Goal: Task Accomplishment & Management: Manage account settings

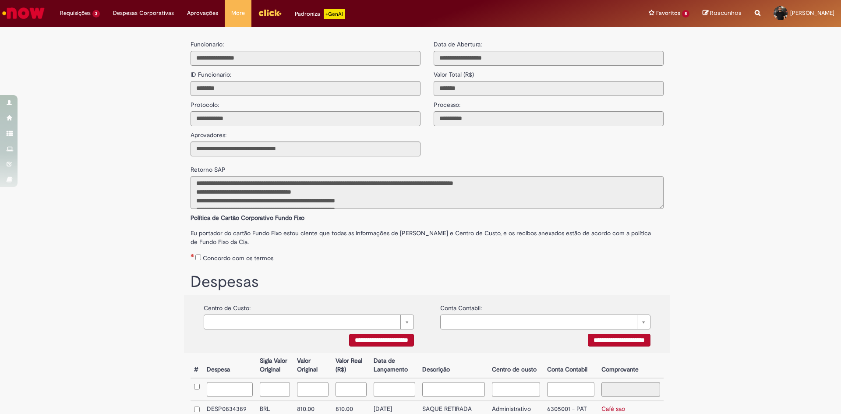
scroll to position [262, 0]
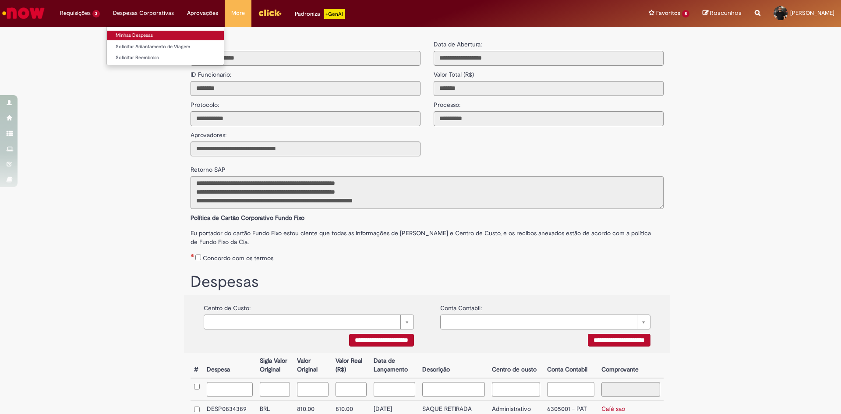
click at [139, 37] on link "Minhas Despesas" at bounding box center [165, 36] width 117 height 10
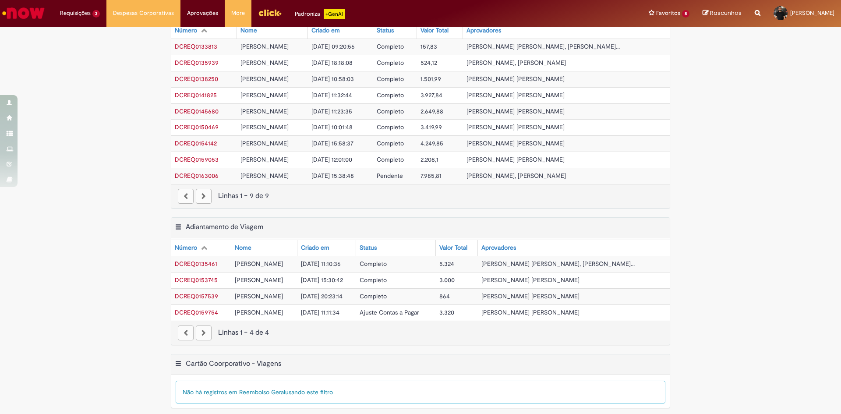
scroll to position [268, 0]
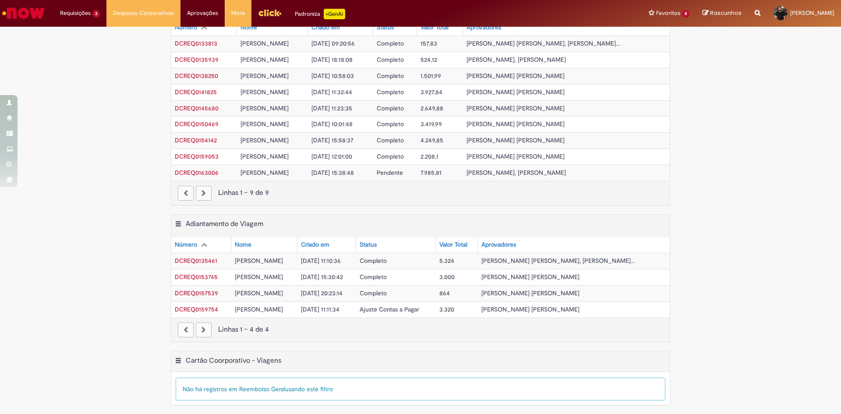
click at [414, 310] on span "Ajuste Contas a Pagar" at bounding box center [390, 309] width 60 height 8
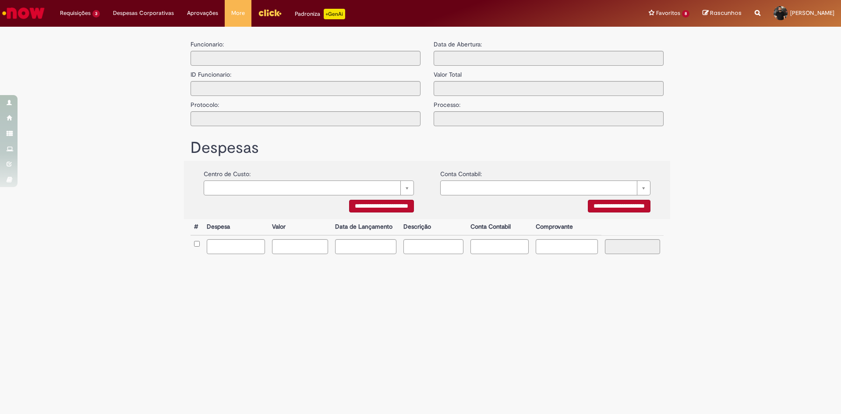
type input "**********"
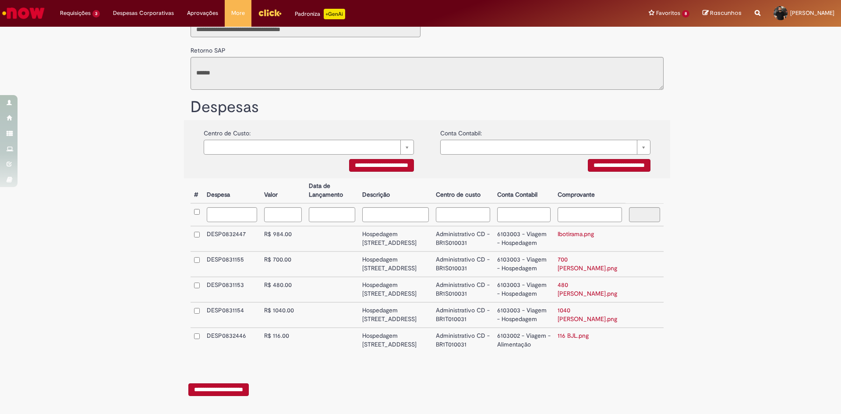
scroll to position [170, 0]
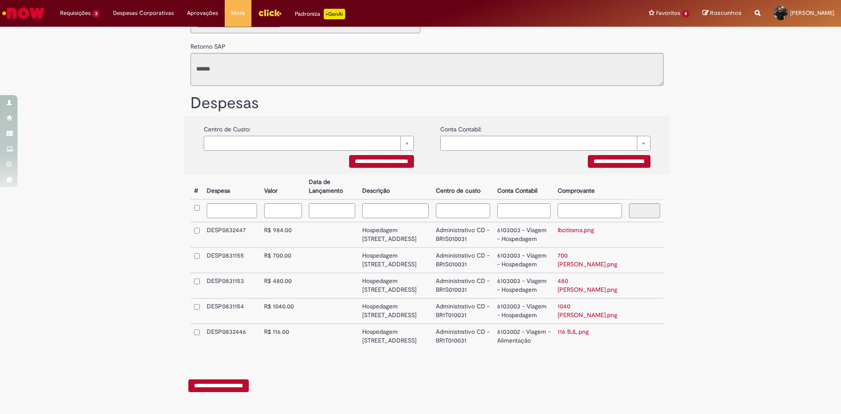
click at [588, 226] on link "Ibotirama.png" at bounding box center [576, 230] width 36 height 8
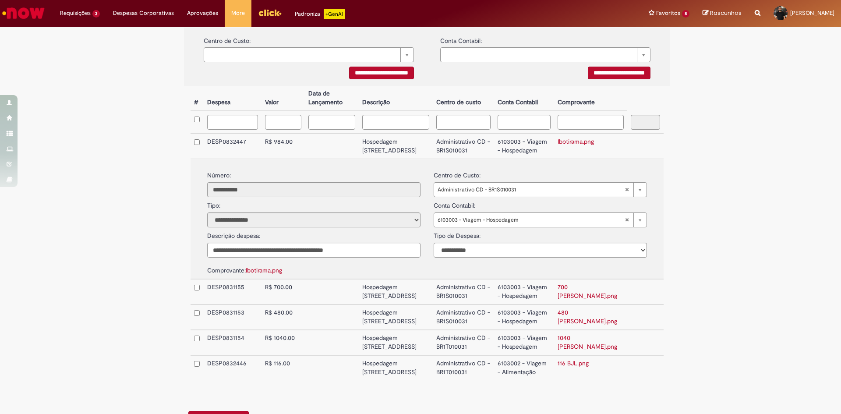
scroll to position [126, 0]
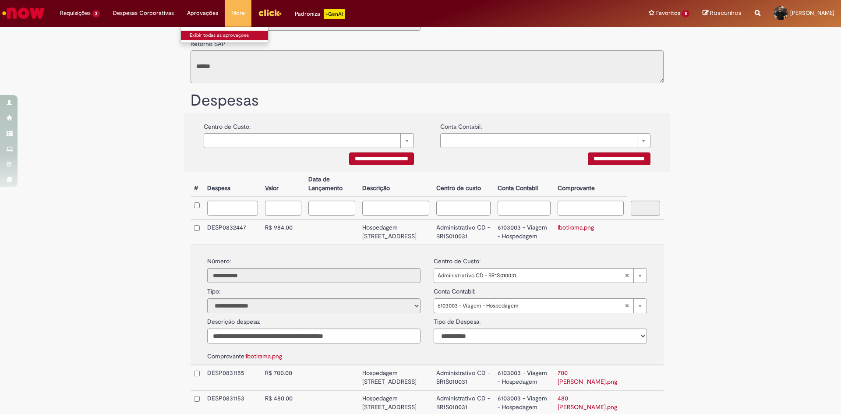
click at [205, 36] on link "Exibir todas as aprovações" at bounding box center [229, 36] width 96 height 10
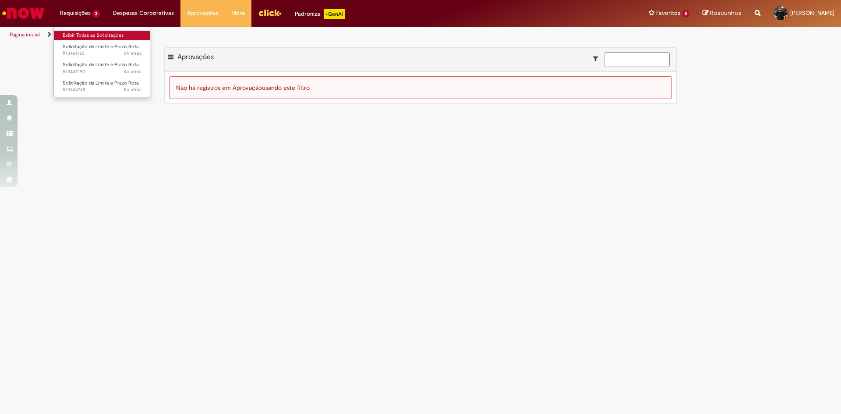
click at [78, 32] on link "Exibir Todas as Solicitações" at bounding box center [102, 36] width 96 height 10
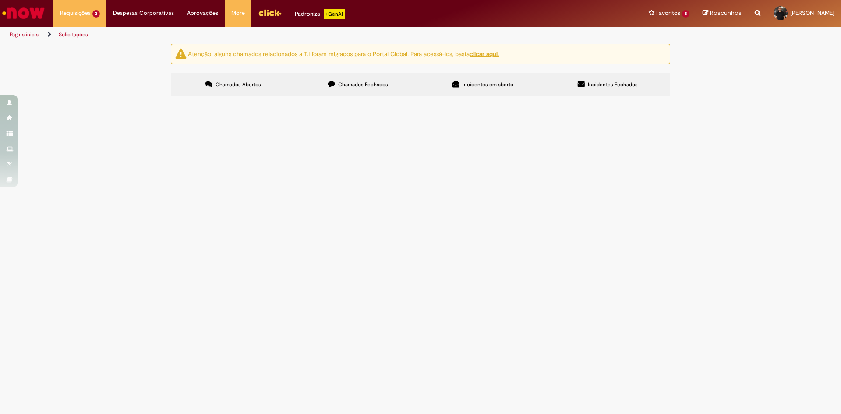
click at [364, 87] on label "Chamados Fechados" at bounding box center [358, 85] width 125 height 24
click at [0, 0] on span "olá, bom dia! Na solcitação de adiantamento, sobrou 984,00 então estou devolven…" at bounding box center [0, 0] width 0 height 0
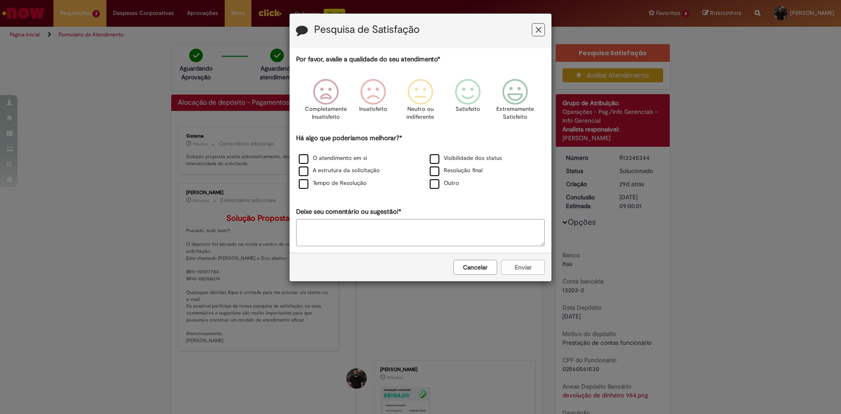
click at [543, 27] on button "Feedback" at bounding box center [538, 29] width 13 height 13
